Goal: Navigation & Orientation: Find specific page/section

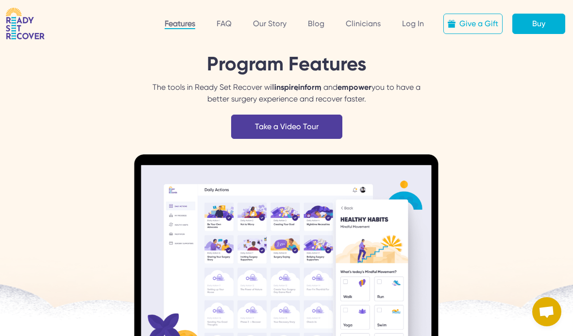
click at [263, 27] on link "Our Story" at bounding box center [269, 23] width 33 height 9
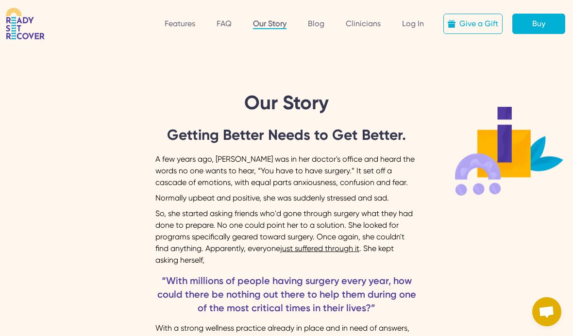
click at [316, 25] on link "Blog" at bounding box center [316, 23] width 17 height 9
